Goal: Check status: Check status

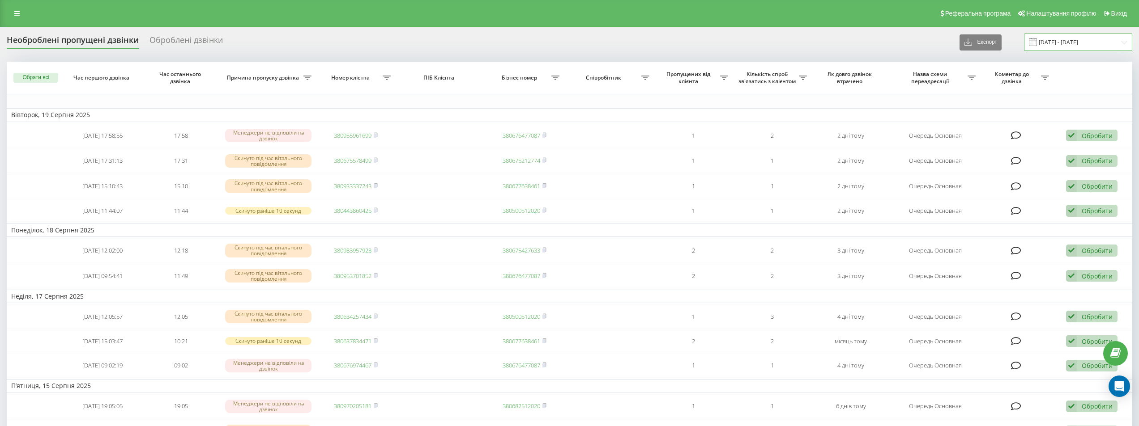
click at [1071, 38] on input "[DATE] - [DATE]" at bounding box center [1078, 42] width 108 height 17
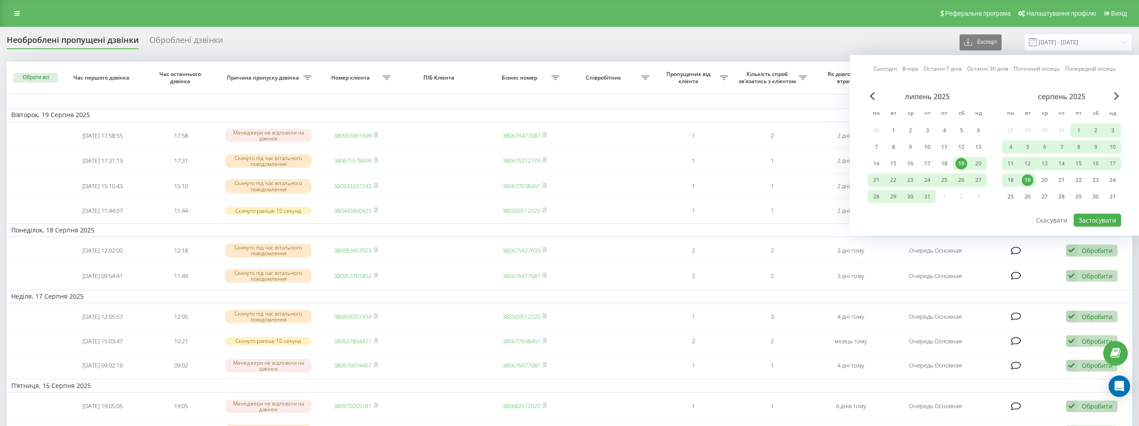
click at [909, 64] on div "Сьогодні Вчора Останні 7 днів Останні 30 днів Поточний місяць Попередній місяць…" at bounding box center [994, 145] width 289 height 181
click at [912, 68] on link "Вчора" at bounding box center [910, 68] width 16 height 9
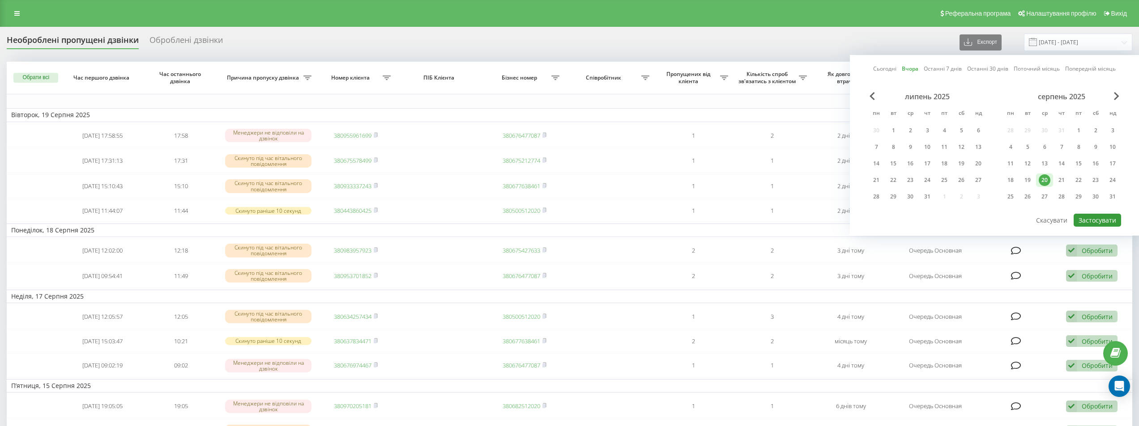
click at [1102, 219] on button "Застосувати" at bounding box center [1096, 220] width 47 height 13
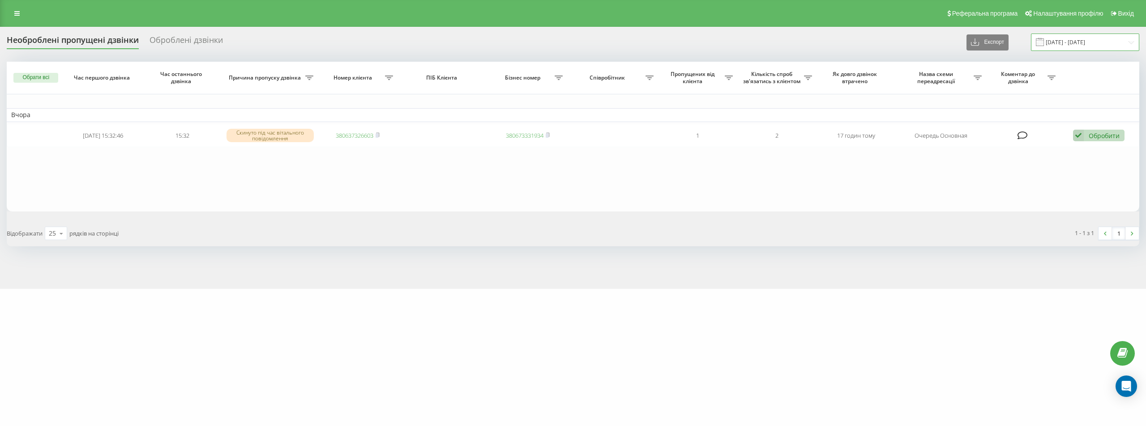
click at [1065, 40] on input "20.08.2025 - 20.08.2025" at bounding box center [1085, 42] width 108 height 17
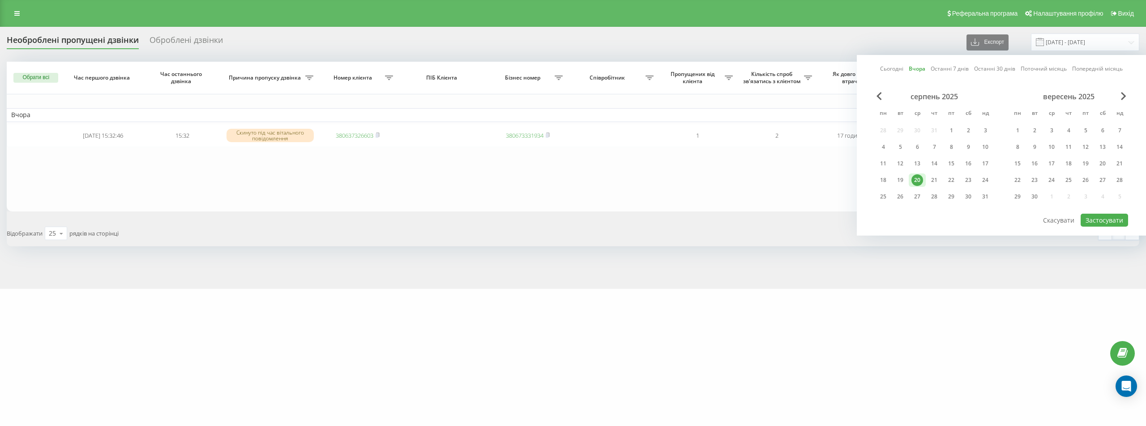
click at [883, 64] on link "Сьогодні" at bounding box center [891, 68] width 23 height 9
click at [1113, 219] on button "Застосувати" at bounding box center [1103, 220] width 47 height 13
type input "[DATE] - [DATE]"
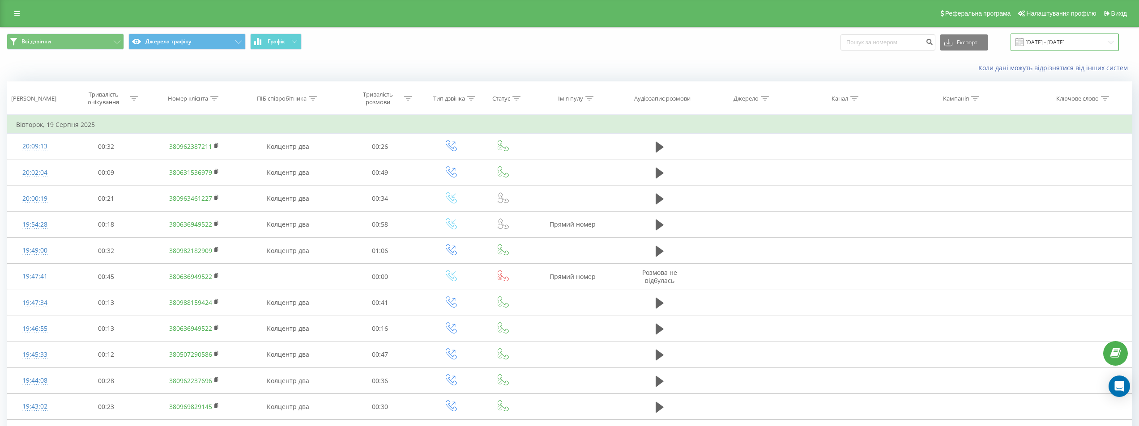
click at [1040, 43] on input "[DATE] - [DATE]" at bounding box center [1064, 42] width 108 height 17
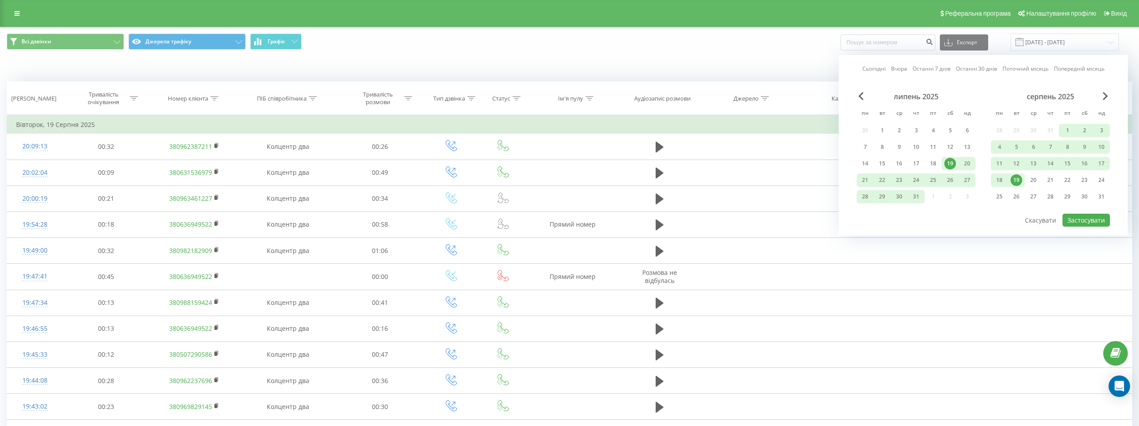
click at [874, 66] on link "Сьогодні" at bounding box center [873, 68] width 23 height 9
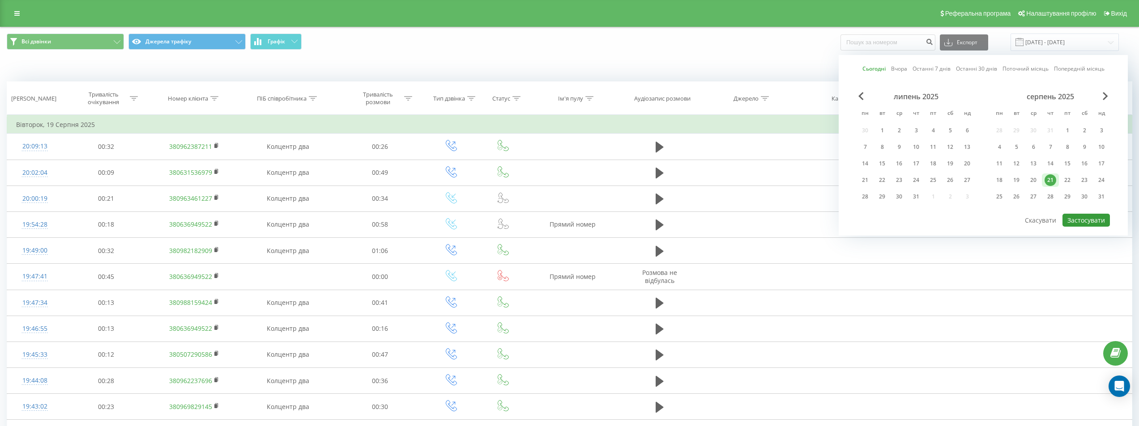
click at [1078, 217] on button "Застосувати" at bounding box center [1085, 220] width 47 height 13
type input "[DATE] - [DATE]"
